Goal: Task Accomplishment & Management: Manage account settings

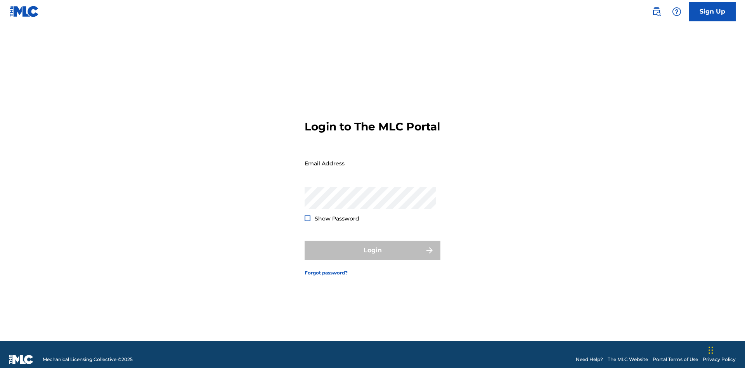
scroll to position [10, 0]
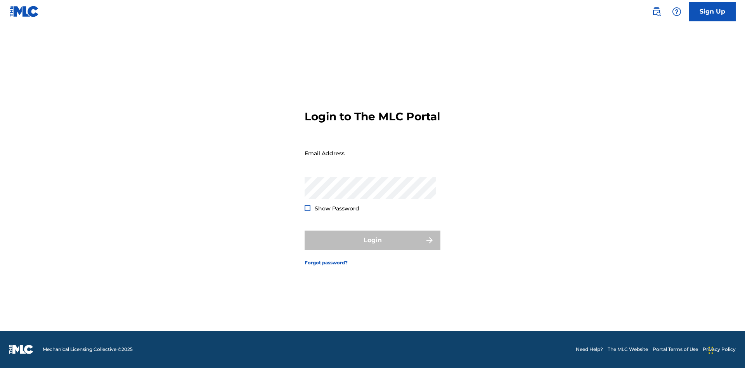
click at [370, 159] on input "Email Address" at bounding box center [369, 153] width 131 height 22
type input "[PERSON_NAME][EMAIL_ADDRESS][PERSON_NAME][DOMAIN_NAME]"
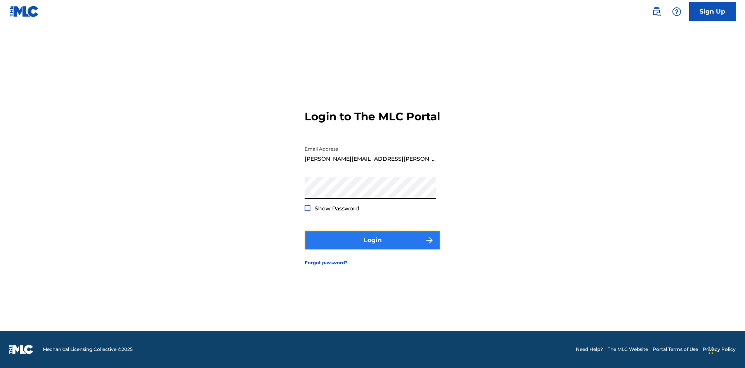
click at [372, 247] on button "Login" at bounding box center [372, 239] width 136 height 19
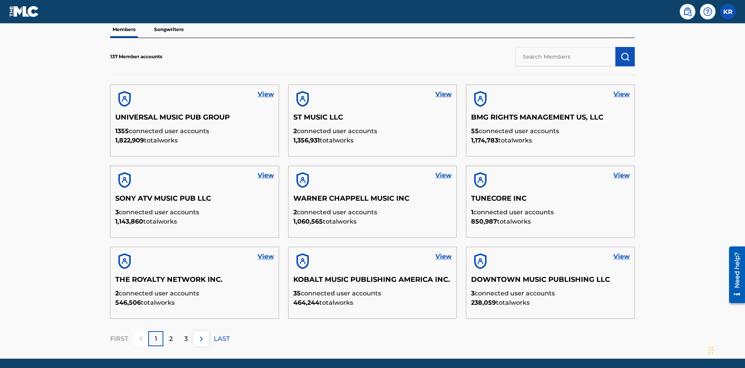
click at [565, 56] on input "text" at bounding box center [565, 56] width 100 height 19
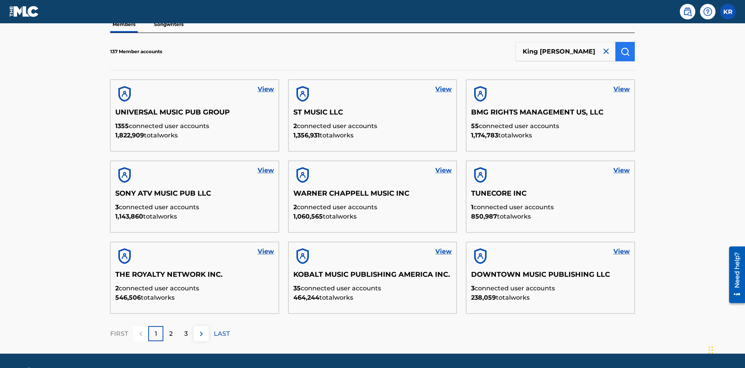
type input "King McTesterson"
click at [625, 51] on img "submit" at bounding box center [624, 51] width 9 height 9
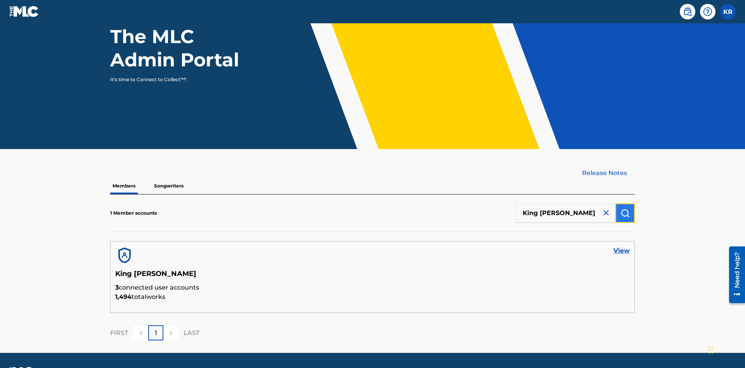
scroll to position [100, 0]
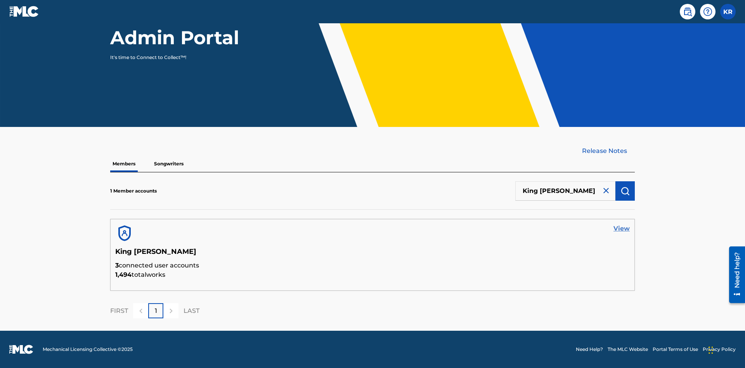
click at [621, 228] on link "View" at bounding box center [621, 228] width 16 height 9
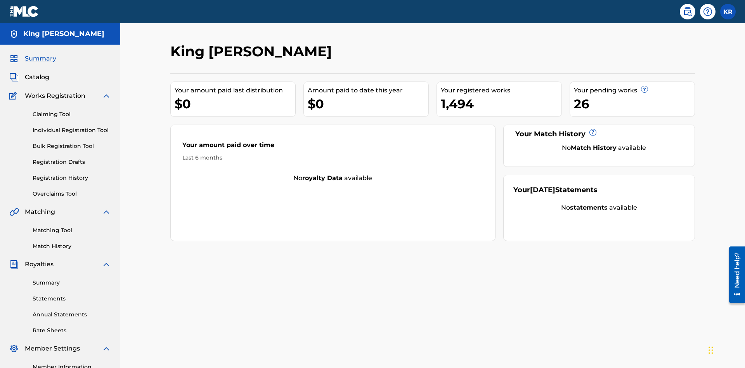
scroll to position [97, 0]
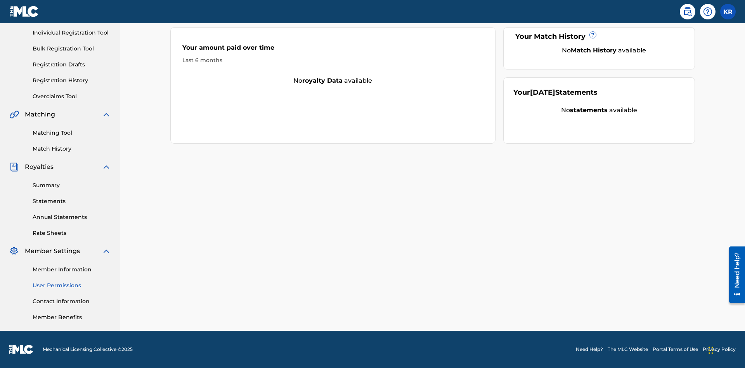
click at [72, 285] on link "User Permissions" at bounding box center [72, 285] width 78 height 8
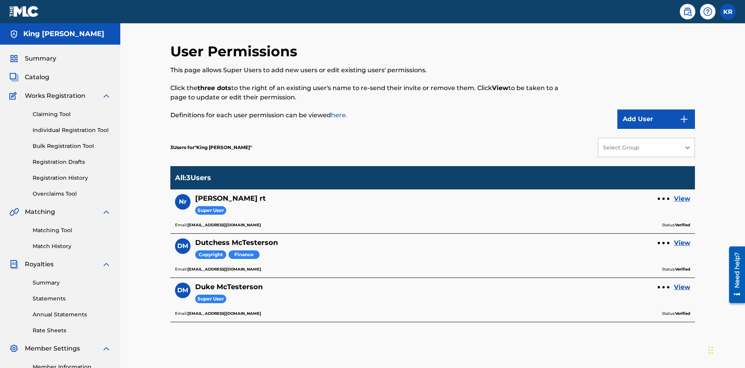
scroll to position [97, 0]
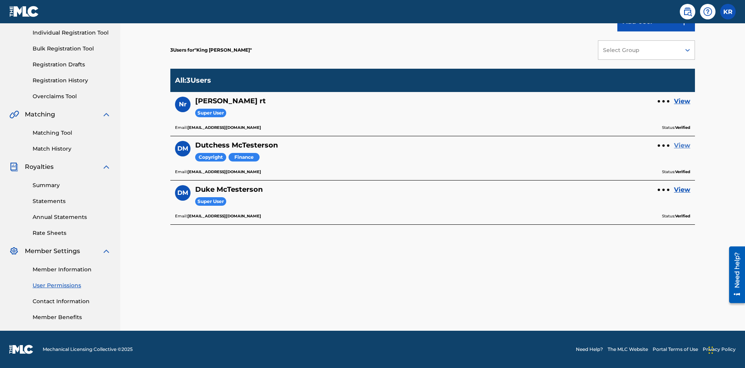
click at [682, 145] on link "View" at bounding box center [682, 145] width 16 height 9
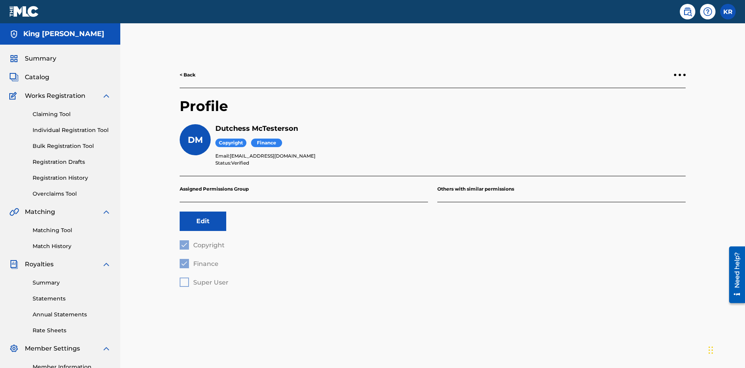
scroll to position [97, 0]
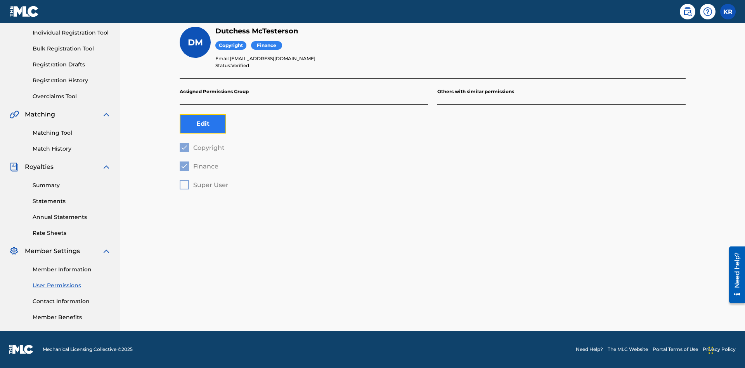
click at [203, 124] on button "Edit" at bounding box center [203, 123] width 47 height 19
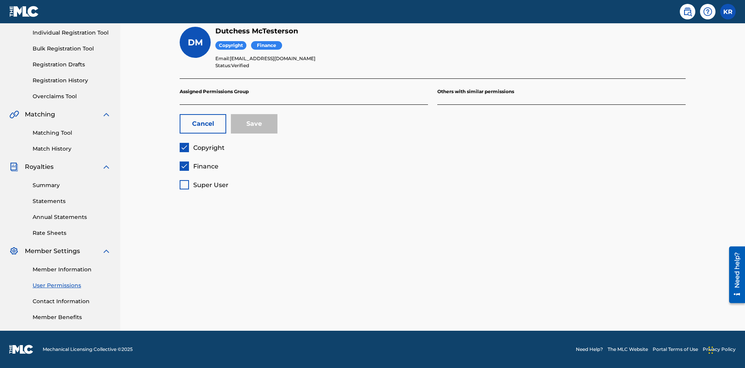
click at [202, 147] on span "Copyright" at bounding box center [208, 147] width 31 height 7
click at [199, 166] on span "Finance" at bounding box center [205, 166] width 25 height 7
click at [204, 185] on span "Super User" at bounding box center [210, 184] width 35 height 7
